Goal: Obtain resource: Download file/media

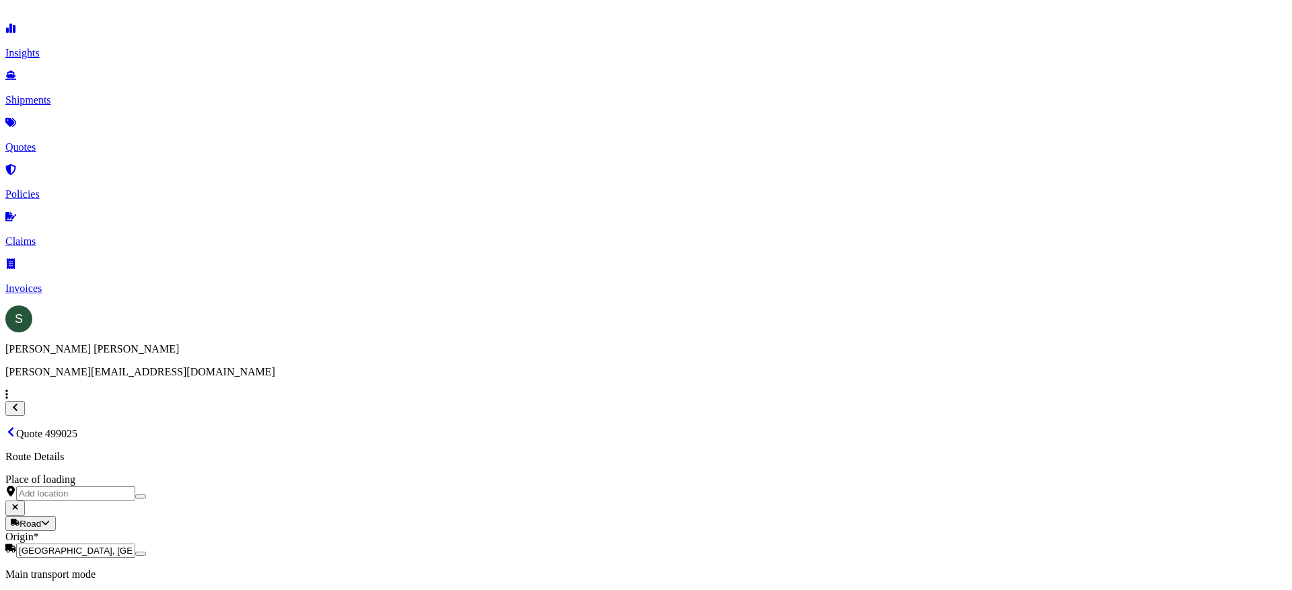
select select "Road"
select select "1"
click at [288, 237] on button "15" at bounding box center [286, 243] width 22 height 22
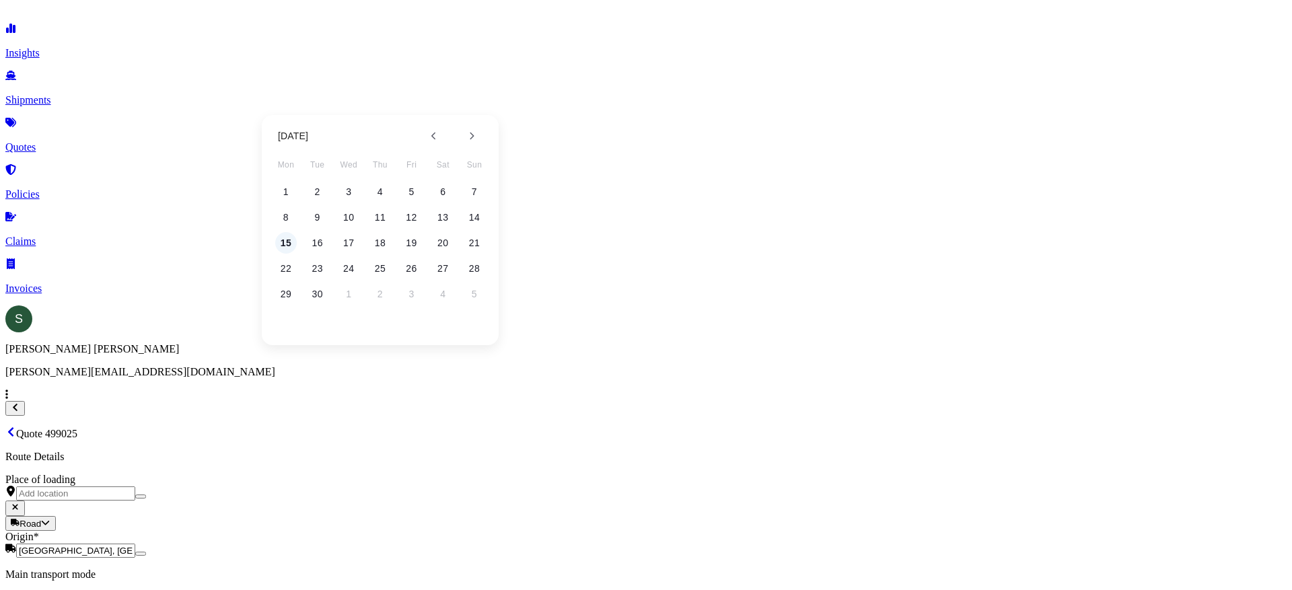
type input "[DATE]"
click at [694, 240] on button "17" at bounding box center [689, 243] width 22 height 22
type input "[DATE]"
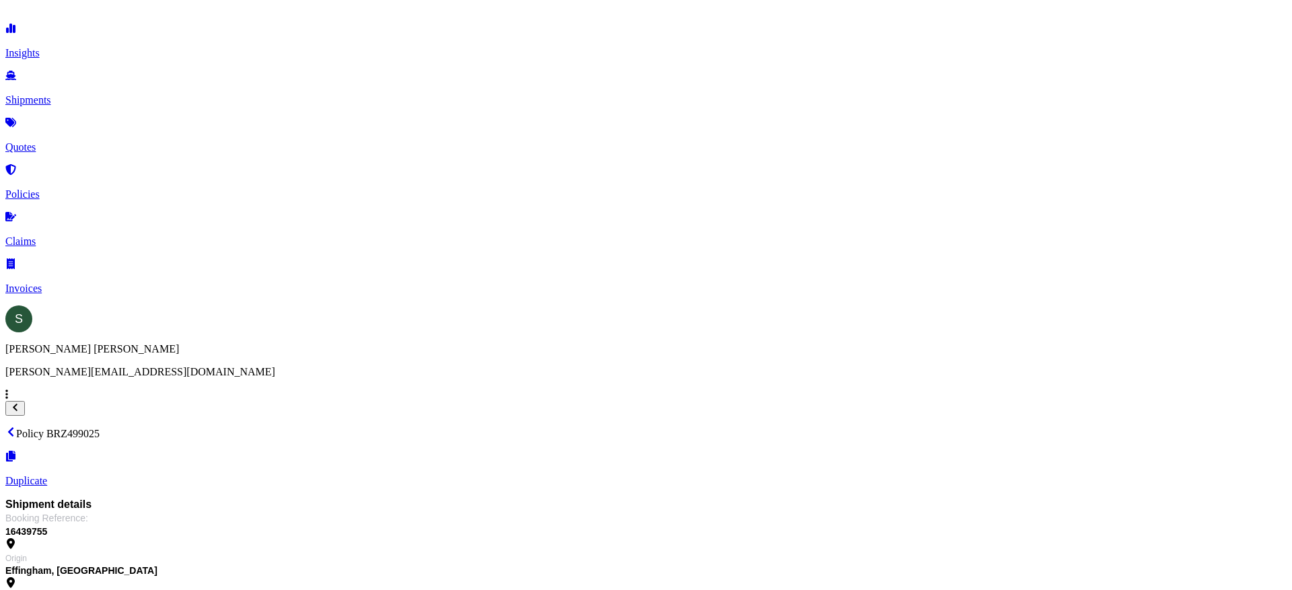
click at [13, 428] on icon at bounding box center [10, 432] width 5 height 9
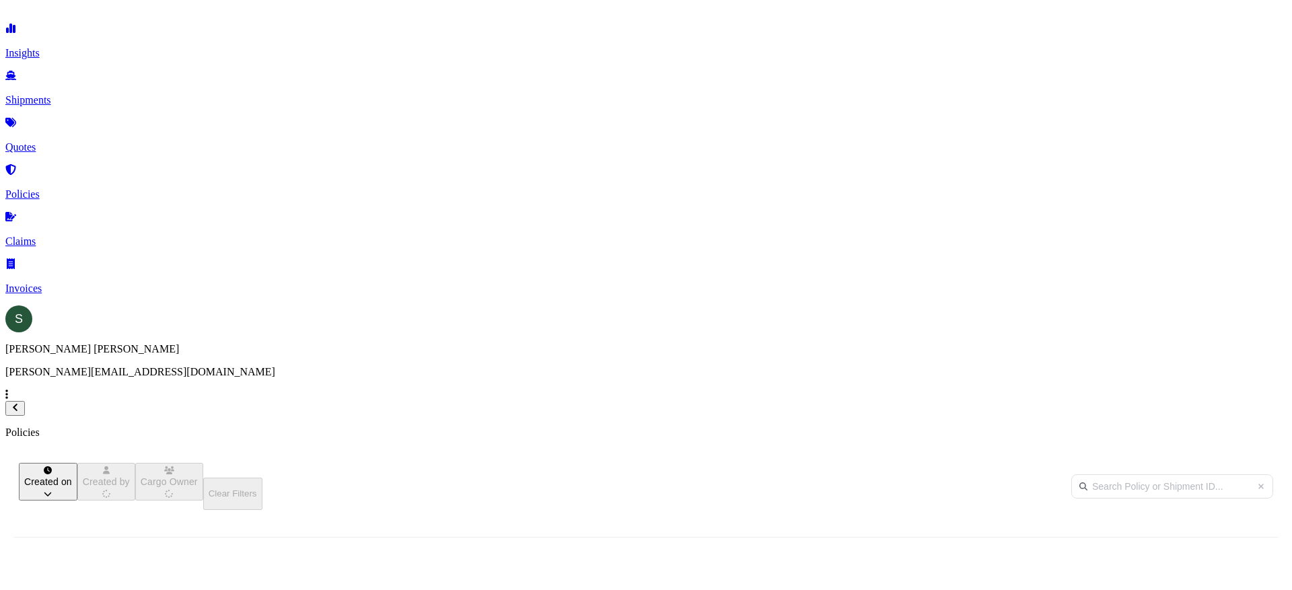
scroll to position [361, 1066]
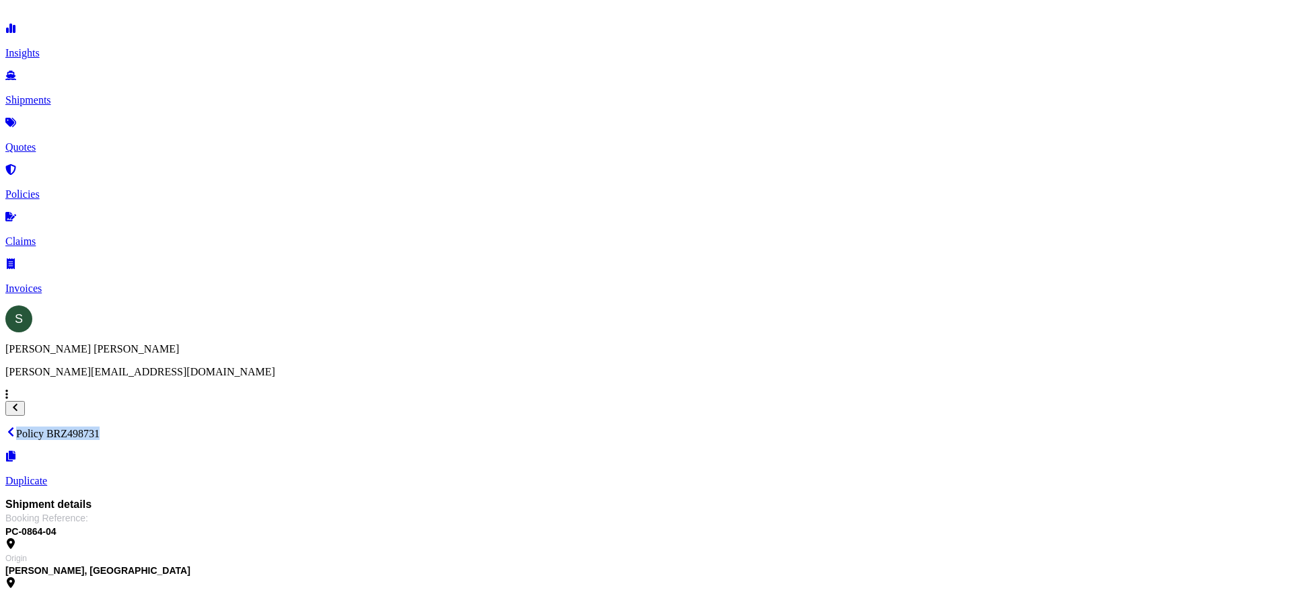
drag, startPoint x: 381, startPoint y: 39, endPoint x: 346, endPoint y: 37, distance: 35.0
click at [346, 426] on div "Policy BRZ498731 Duplicate" at bounding box center [645, 456] width 1281 height 61
copy p "Policy BRZ498731"
